Goal: Information Seeking & Learning: Learn about a topic

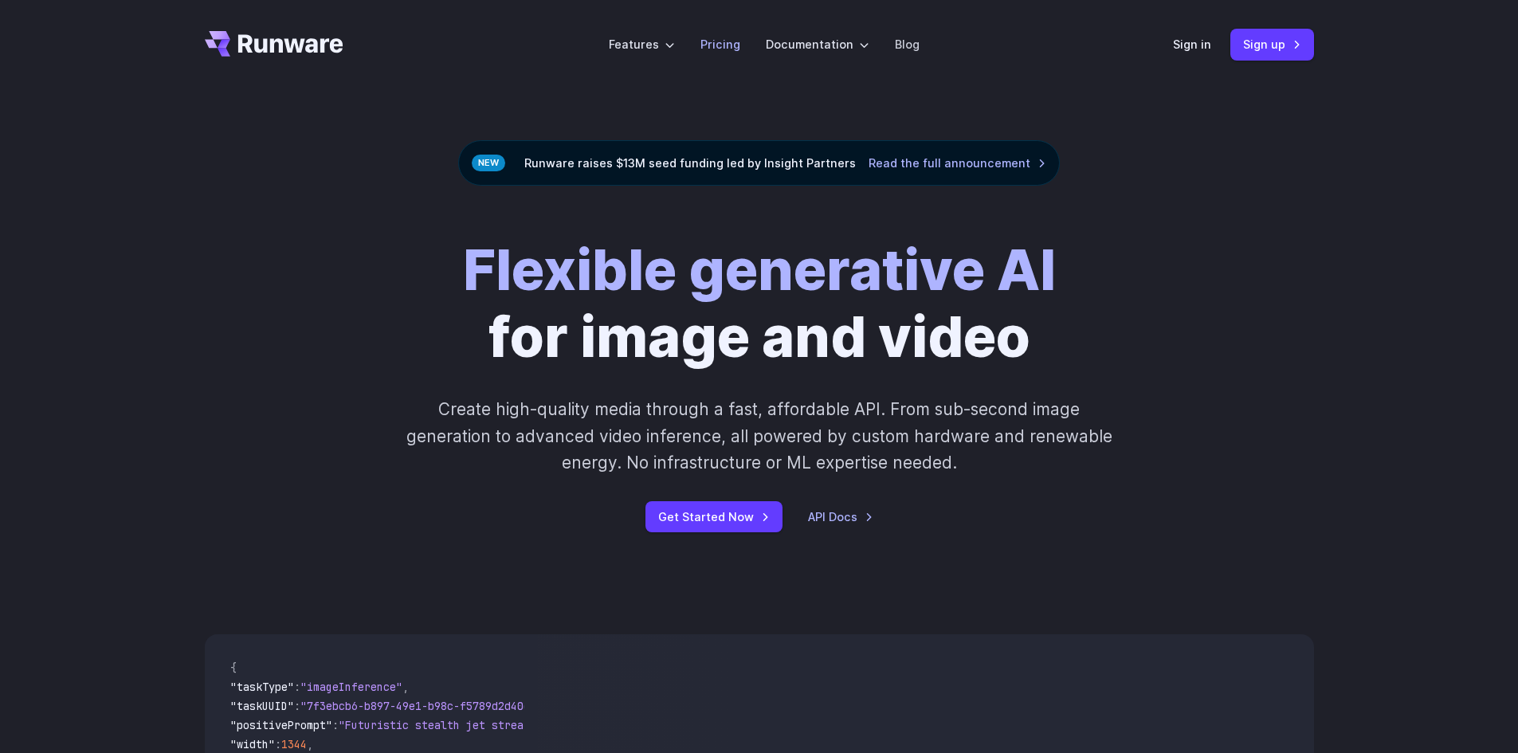
click at [727, 45] on link "Pricing" at bounding box center [720, 44] width 40 height 18
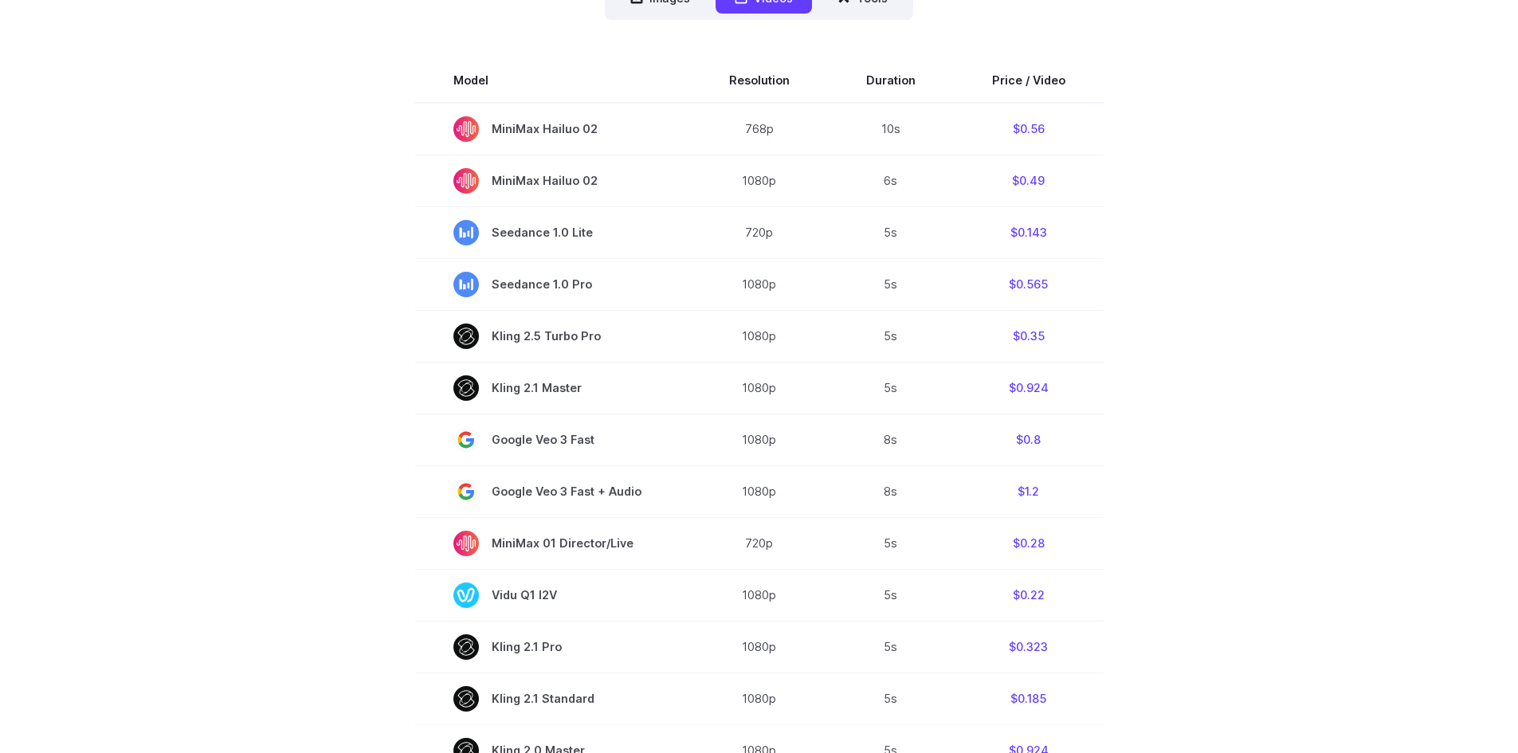
scroll to position [478, 0]
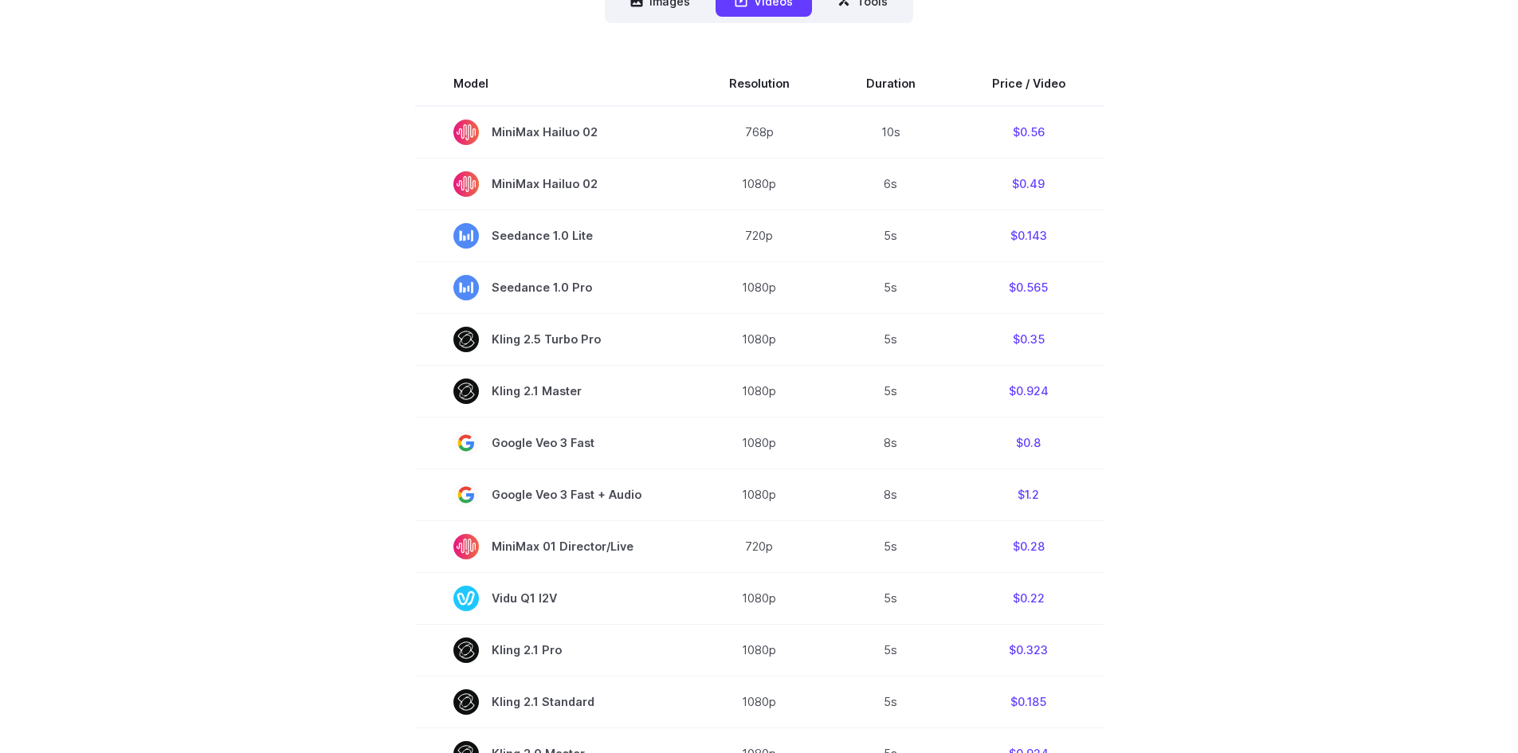
click at [354, 379] on section "Model Resolution Duration Price / Video MiniMax Hailuo 02 768p 10s $0.56 MiniMa…" at bounding box center [759, 627] width 1109 height 1132
click at [283, 434] on section "Model Resolution Duration Price / Video MiniMax Hailuo 02 768p 10s $0.56 MiniMa…" at bounding box center [759, 627] width 1109 height 1132
click at [284, 431] on section "Model Resolution Duration Price / Video MiniMax Hailuo 02 768p 10s $0.56 MiniMa…" at bounding box center [759, 627] width 1109 height 1132
click at [320, 409] on section "Model Resolution Duration Price / Video MiniMax Hailuo 02 768p 10s $0.56 MiniMa…" at bounding box center [759, 627] width 1109 height 1132
click at [320, 408] on section "Model Resolution Duration Price / Video MiniMax Hailuo 02 768p 10s $0.56 MiniMa…" at bounding box center [759, 627] width 1109 height 1132
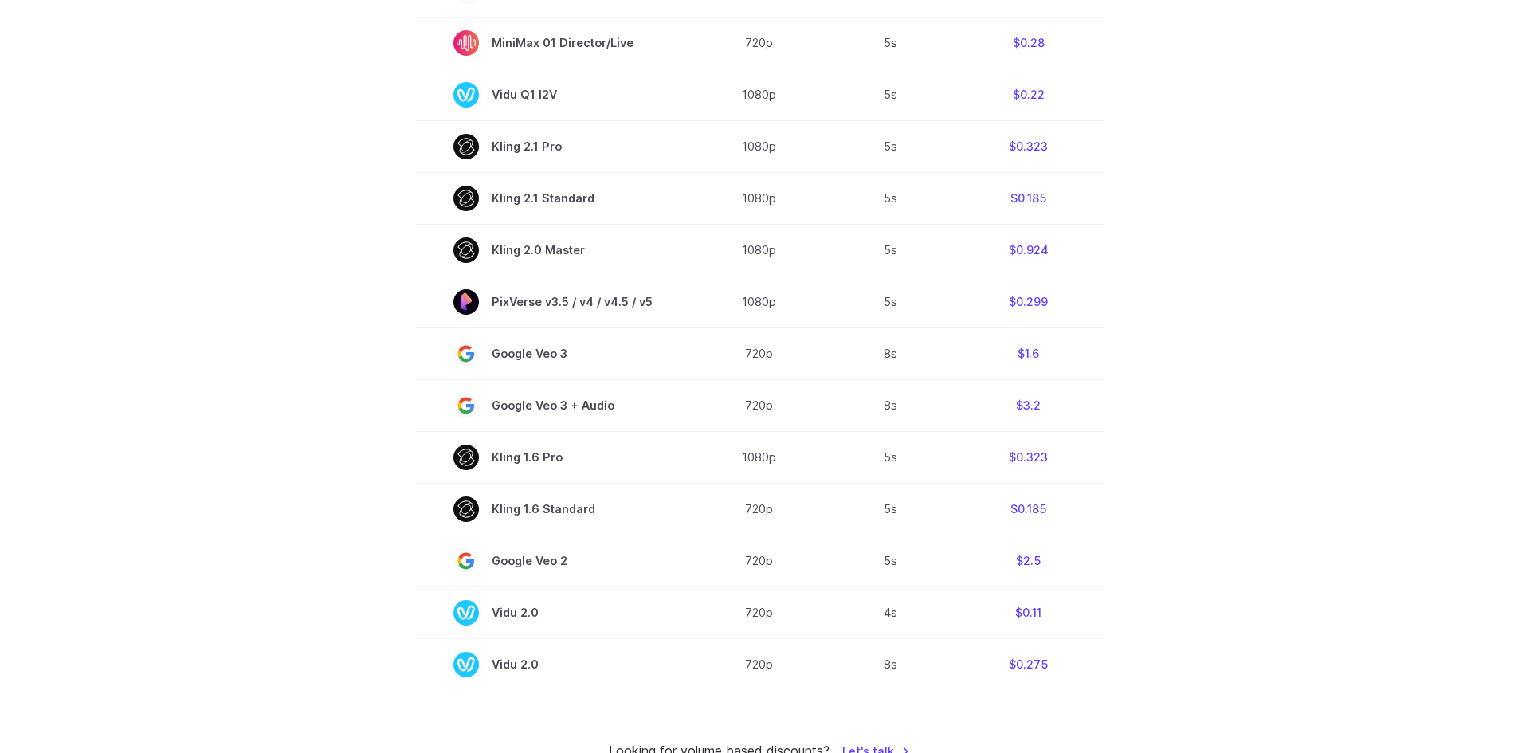
scroll to position [1036, 0]
